Goal: Navigation & Orientation: Find specific page/section

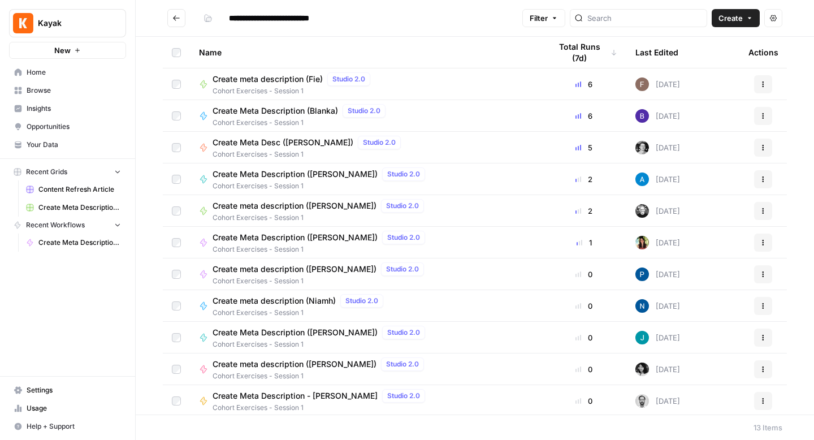
click at [45, 75] on span "Home" at bounding box center [74, 72] width 94 height 10
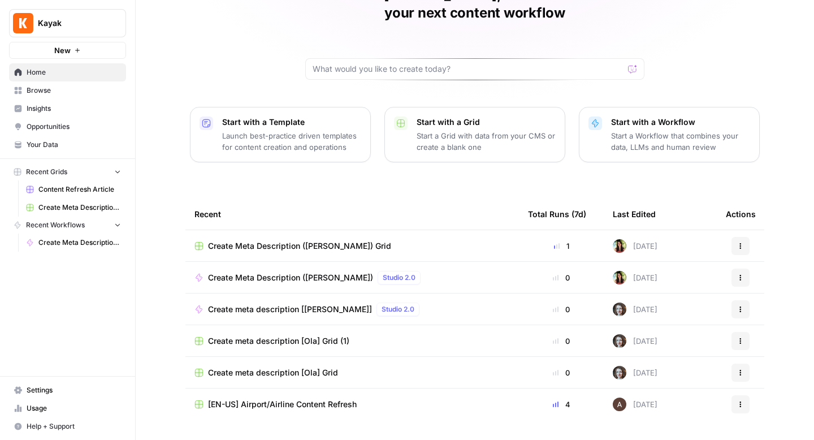
scroll to position [80, 0]
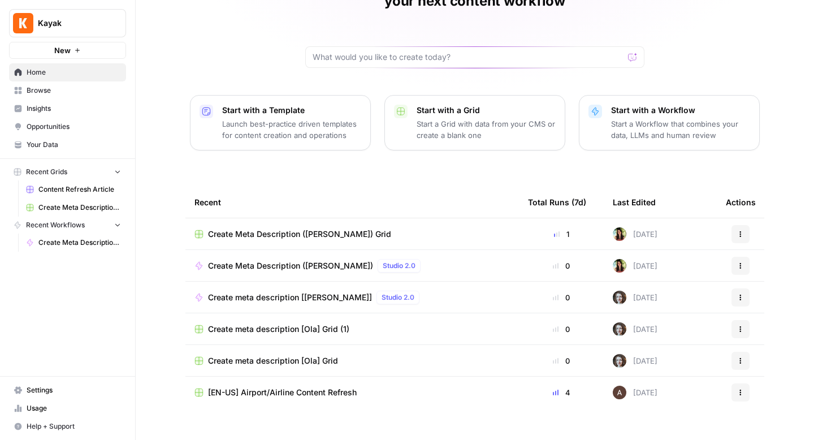
click at [58, 95] on span "Browse" at bounding box center [74, 90] width 94 height 10
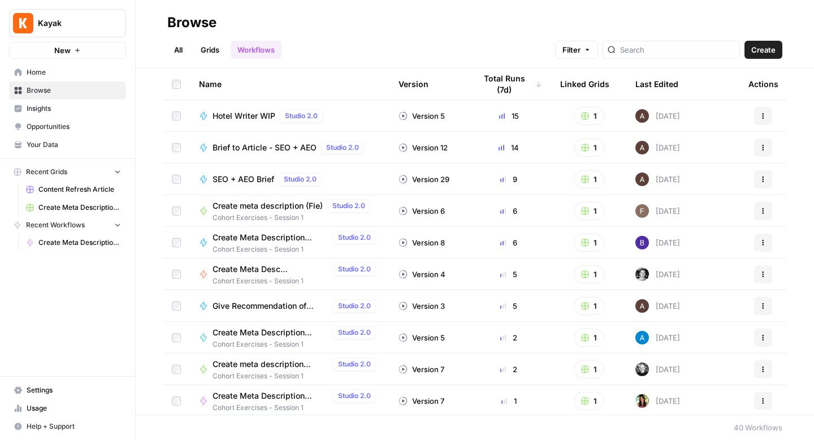
click at [68, 226] on span "Recent Workflows" at bounding box center [55, 225] width 59 height 10
click at [45, 69] on span "Home" at bounding box center [74, 72] width 94 height 10
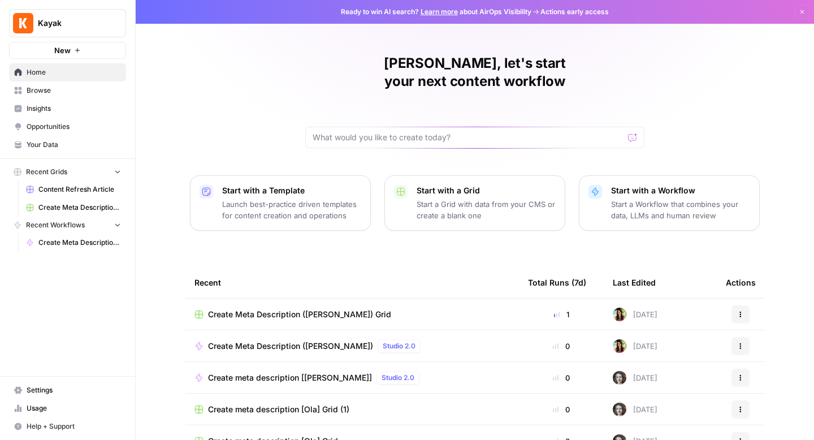
scroll to position [80, 0]
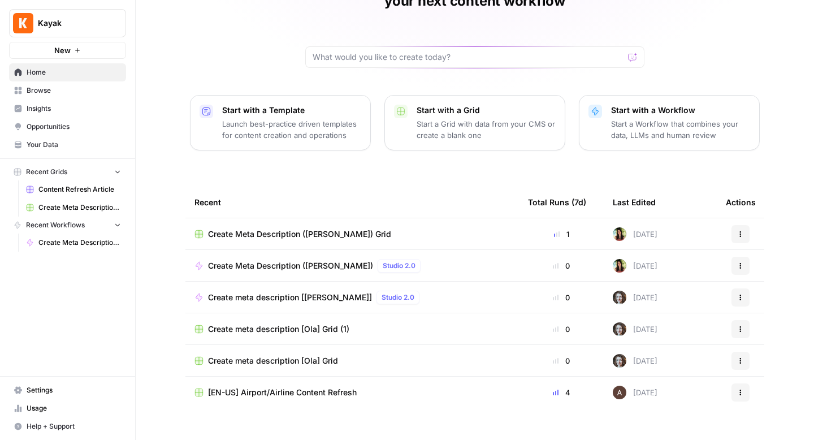
click at [49, 170] on span "Recent Grids" at bounding box center [46, 172] width 41 height 10
click at [38, 225] on span "Recent Workflows" at bounding box center [55, 225] width 59 height 10
click at [44, 93] on span "Browse" at bounding box center [74, 90] width 94 height 10
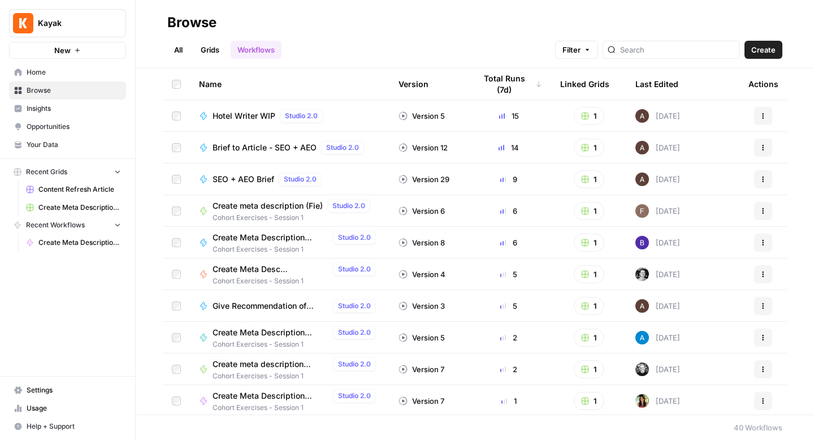
click at [181, 53] on link "All" at bounding box center [178, 50] width 22 height 18
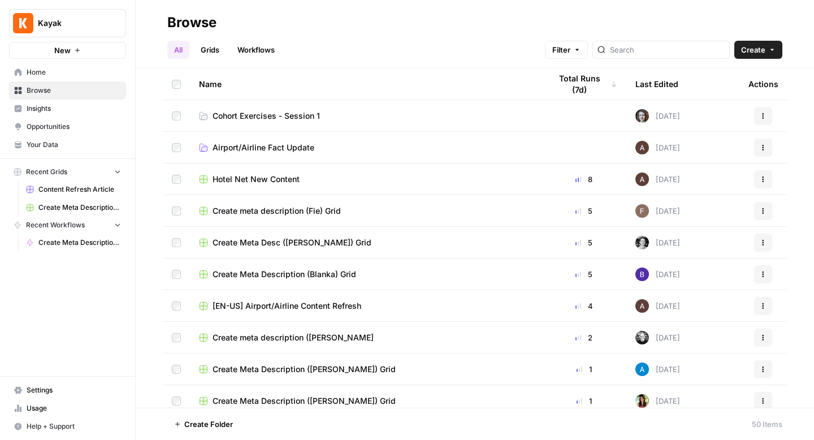
click at [270, 118] on span "Cohort Exercises - Session 1" at bounding box center [266, 115] width 107 height 11
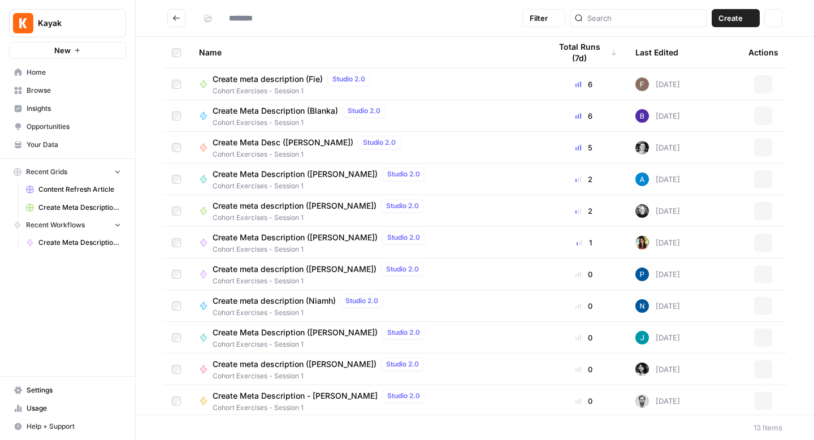
type input "**********"
click at [175, 16] on icon "Go back" at bounding box center [176, 18] width 8 height 8
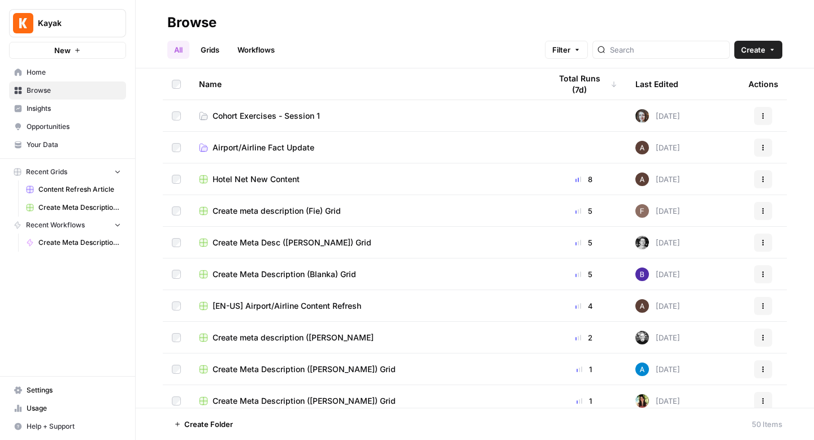
click at [661, 81] on div "Last Edited" at bounding box center [657, 83] width 43 height 31
